Goal: Task Accomplishment & Management: Manage account settings

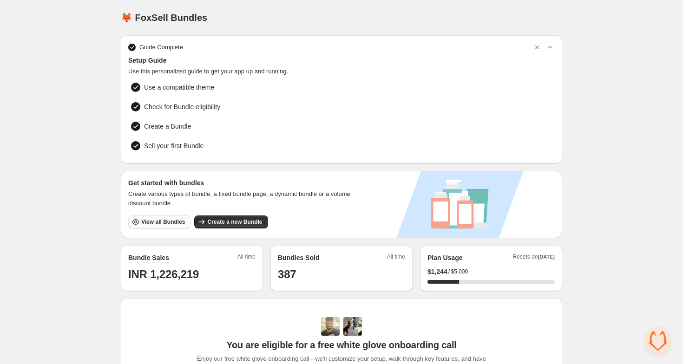
click at [175, 225] on button "View all Bundles" at bounding box center [159, 222] width 62 height 13
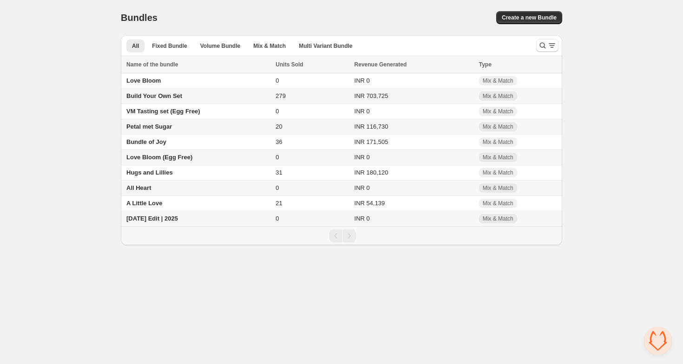
click at [163, 221] on span "[DATE] Edit | 2025" at bounding box center [152, 218] width 52 height 7
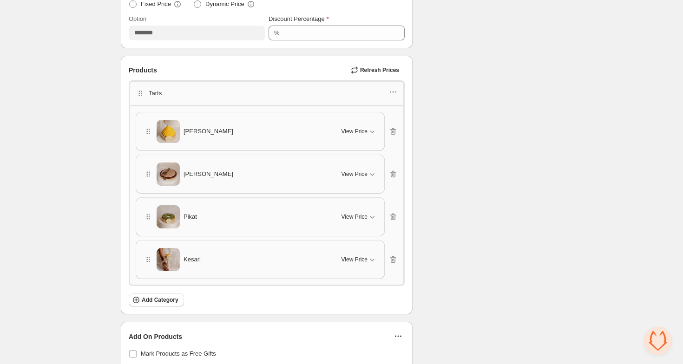
scroll to position [275, 0]
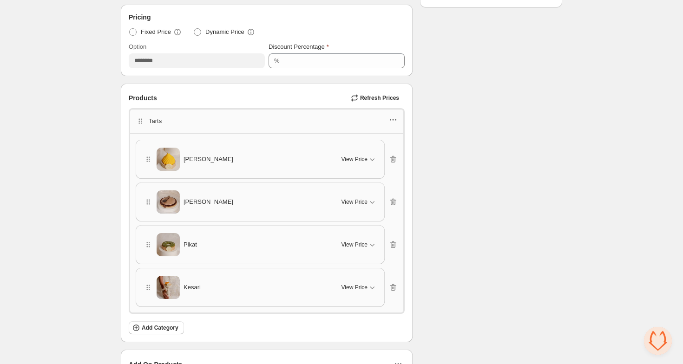
click at [394, 118] on icon "button" at bounding box center [392, 119] width 9 height 9
click at [518, 118] on div "Checklist Status Success Active To change the bundle's status, please do so on …" at bounding box center [491, 157] width 142 height 773
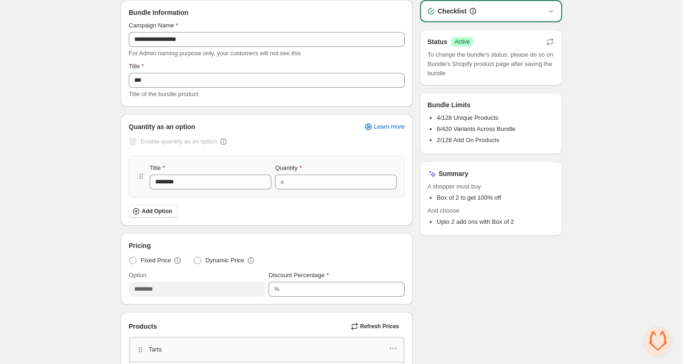
scroll to position [46, 0]
click at [306, 185] on input "*" at bounding box center [335, 183] width 97 height 15
click at [390, 178] on icon at bounding box center [389, 180] width 9 height 9
click at [394, 188] on icon at bounding box center [389, 185] width 9 height 9
type input "*"
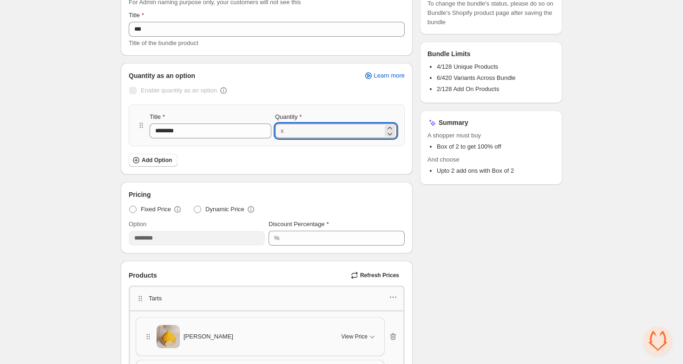
scroll to position [98, 0]
click at [310, 234] on input "***" at bounding box center [337, 237] width 108 height 15
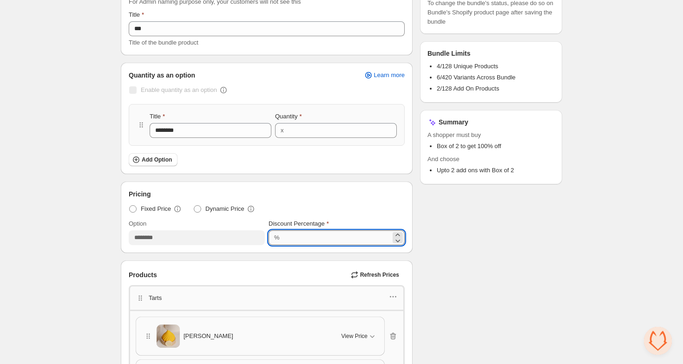
click at [310, 234] on input "***" at bounding box center [337, 237] width 108 height 15
type input "*"
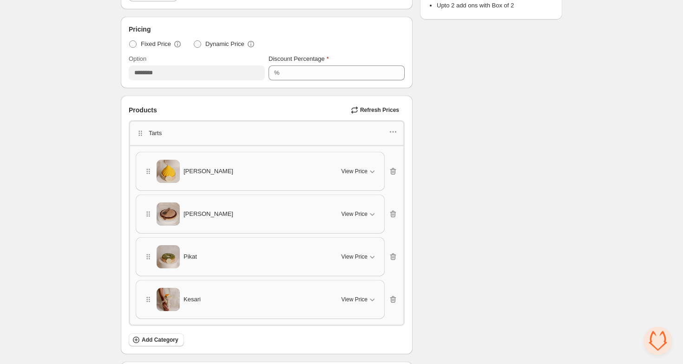
scroll to position [265, 0]
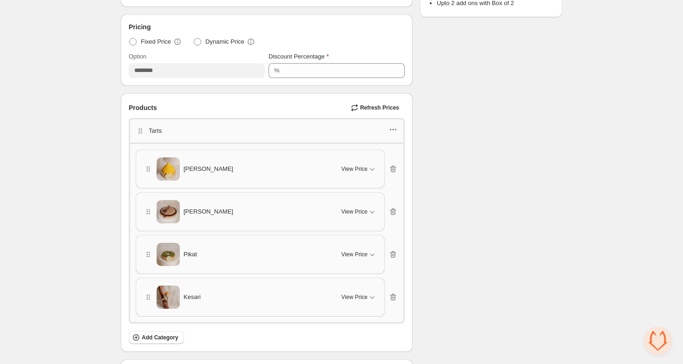
click at [394, 126] on icon "button" at bounding box center [392, 129] width 9 height 9
click at [407, 158] on span "Edit products" at bounding box center [398, 162] width 50 height 9
click at [393, 129] on icon "button" at bounding box center [392, 129] width 9 height 9
click at [397, 142] on span "Edit category title" at bounding box center [398, 146] width 50 height 9
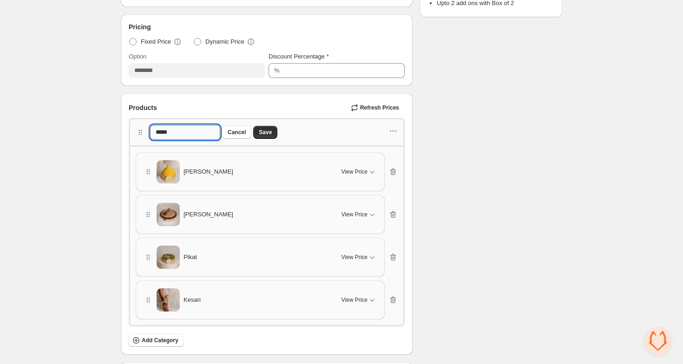
click at [201, 130] on input "*****" at bounding box center [185, 132] width 70 height 15
type input "****"
click at [275, 128] on button "Save" at bounding box center [265, 132] width 24 height 13
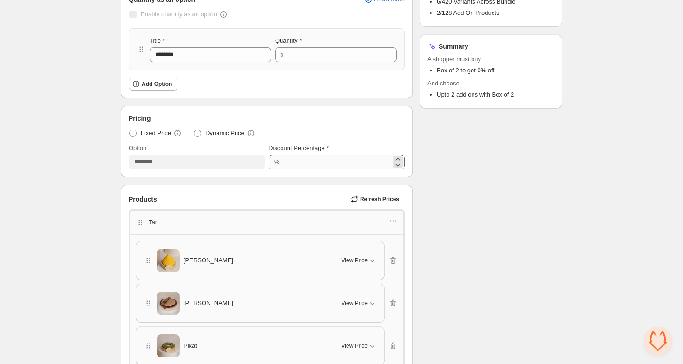
scroll to position [173, 0]
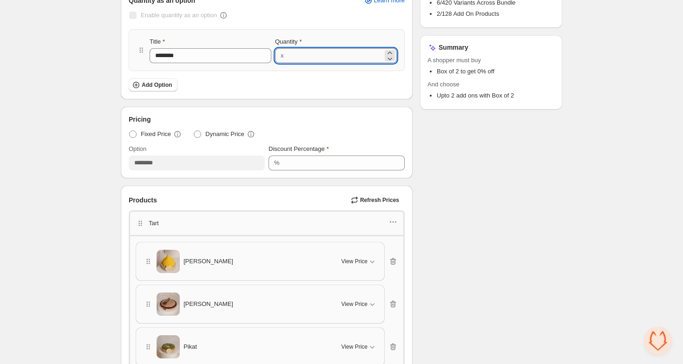
click at [326, 48] on input "*" at bounding box center [335, 55] width 97 height 15
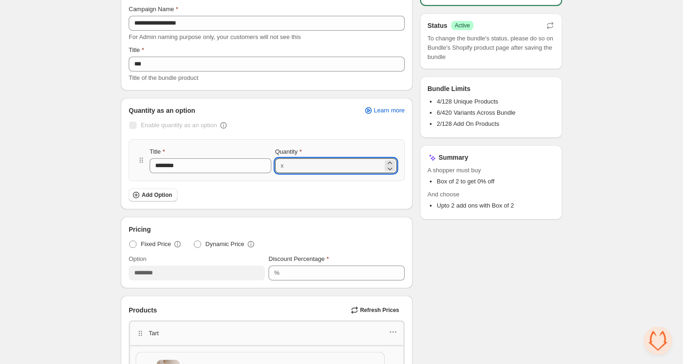
scroll to position [0, 0]
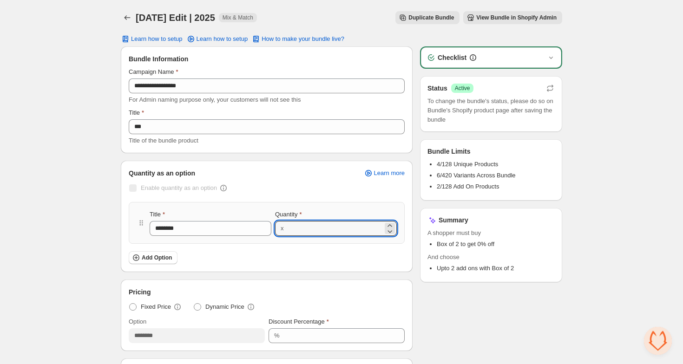
type input "*"
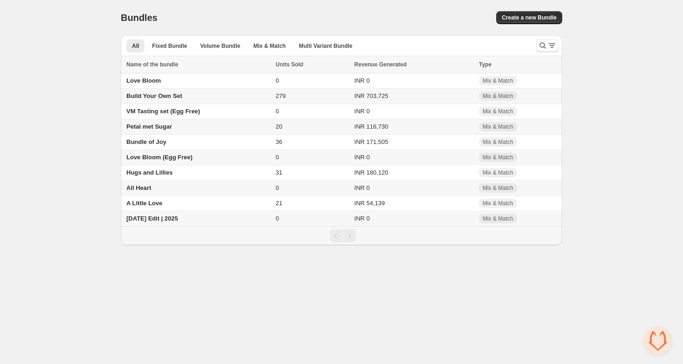
click at [154, 97] on span "Build Your Own Set" at bounding box center [154, 95] width 56 height 7
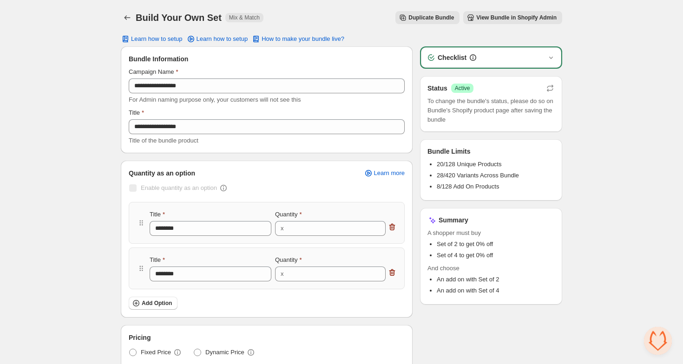
click at [503, 19] on span "View Bundle in Shopify Admin" at bounding box center [516, 17] width 80 height 7
click at [203, 42] on span "Learn how to setup" at bounding box center [223, 38] width 52 height 7
click at [125, 10] on div "Build Your Own Set. This page is ready Build Your Own Set Mix & Match Duplicate…" at bounding box center [341, 17] width 441 height 35
click at [126, 14] on icon "Back" at bounding box center [127, 17] width 9 height 9
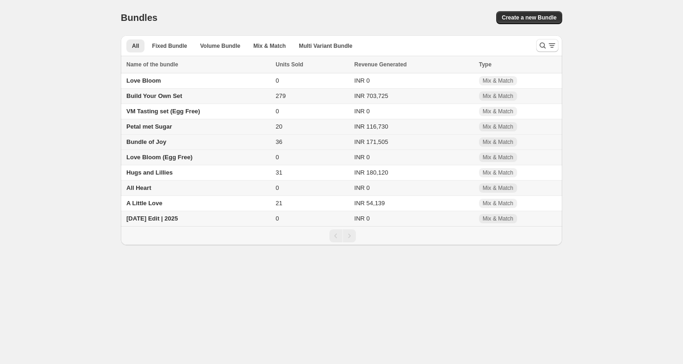
click at [150, 143] on span "Bundle of Joy" at bounding box center [146, 141] width 40 height 7
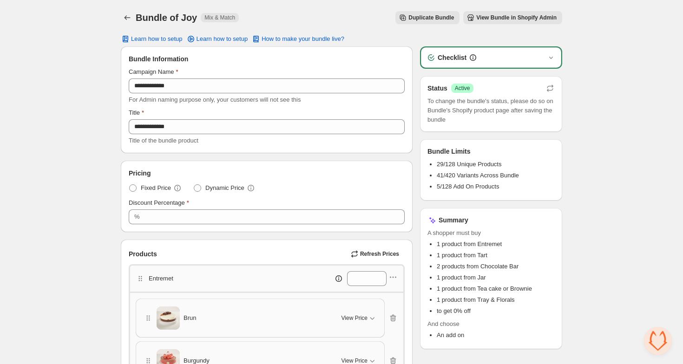
click at [494, 14] on span "View Bundle in Shopify Admin" at bounding box center [516, 17] width 80 height 7
click at [511, 19] on span "View Bundle in Shopify Admin" at bounding box center [516, 17] width 80 height 7
